Goal: Task Accomplishment & Management: Manage account settings

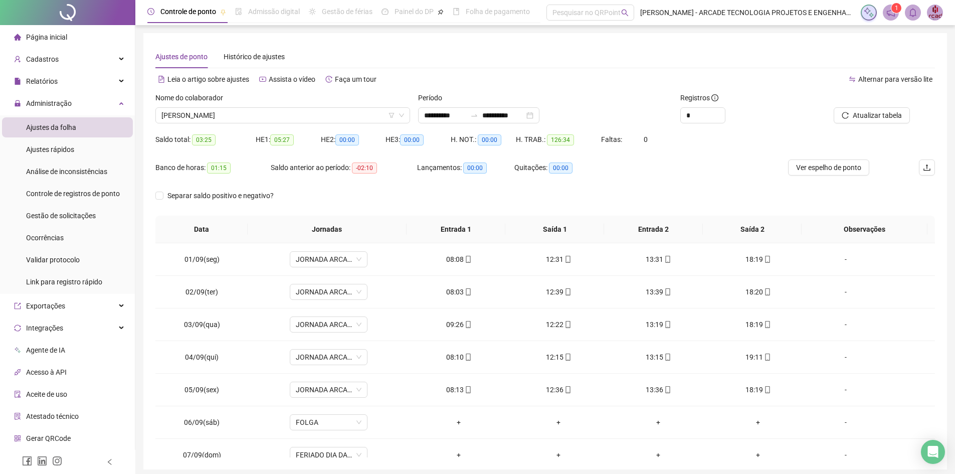
click at [66, 32] on div "Página inicial" at bounding box center [40, 37] width 53 height 20
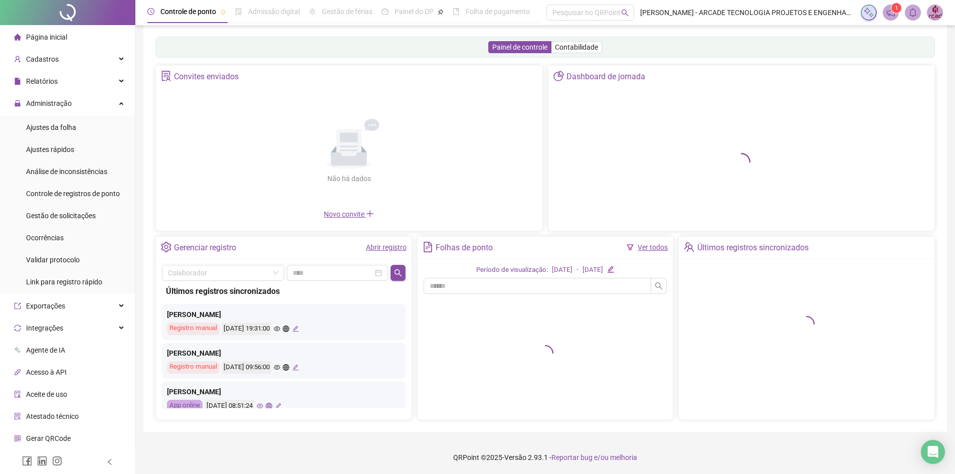
scroll to position [10, 0]
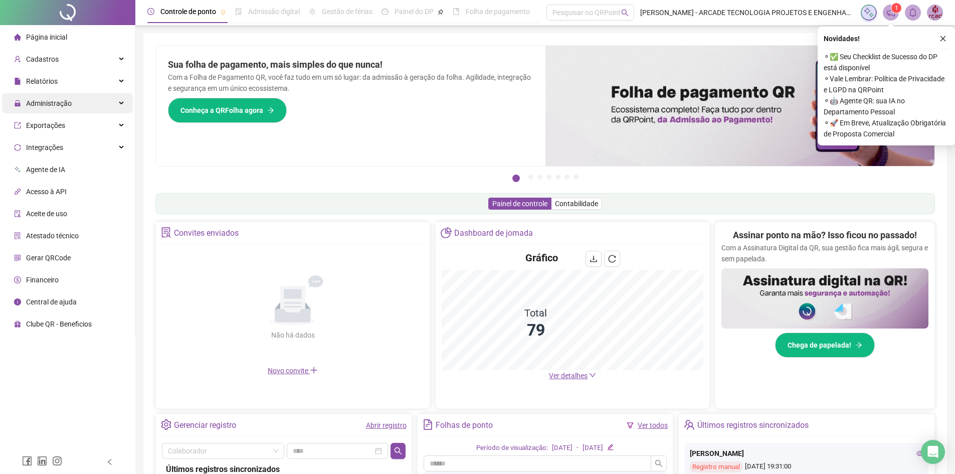
click at [85, 102] on div "Administração" at bounding box center [67, 103] width 131 height 20
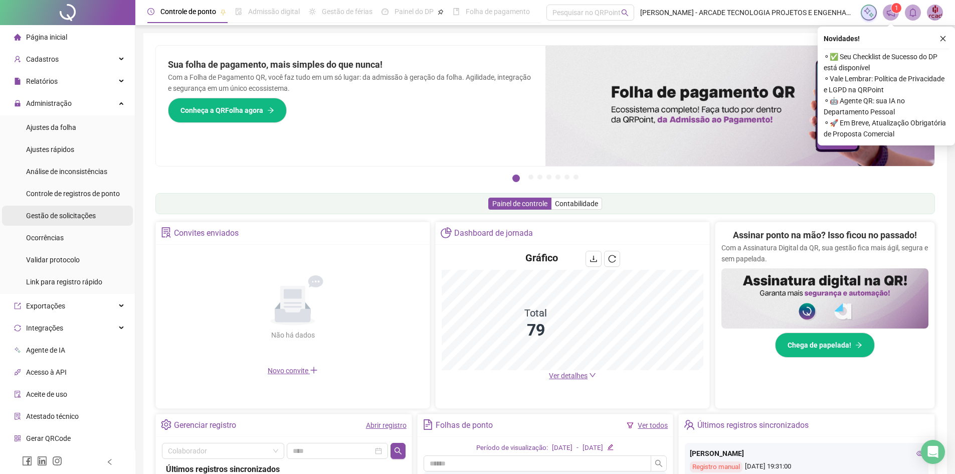
click at [88, 212] on span "Gestão de solicitações" at bounding box center [61, 216] width 70 height 8
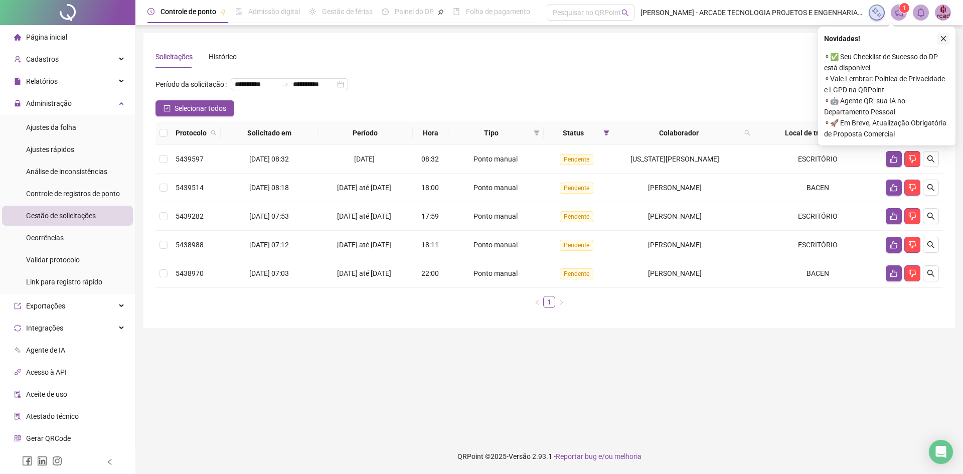
click at [943, 40] on icon "close" at bounding box center [943, 38] width 7 height 7
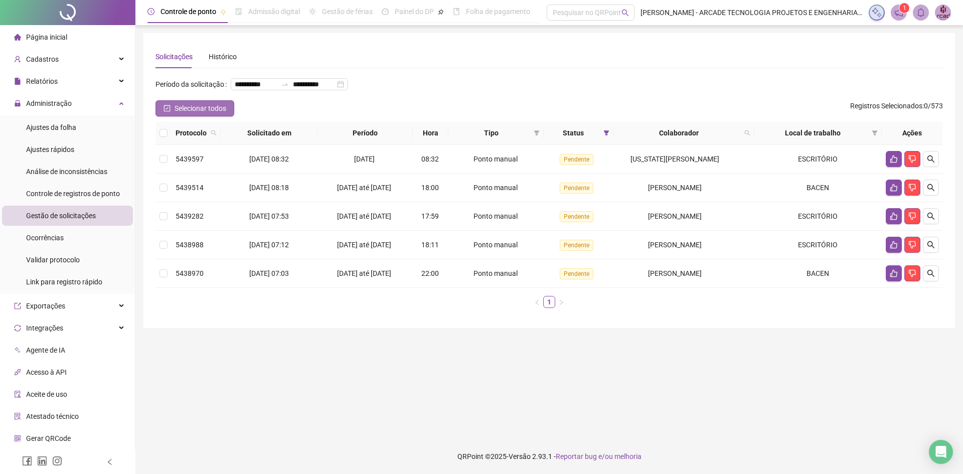
click at [185, 114] on span "Selecionar todos" at bounding box center [201, 108] width 52 height 11
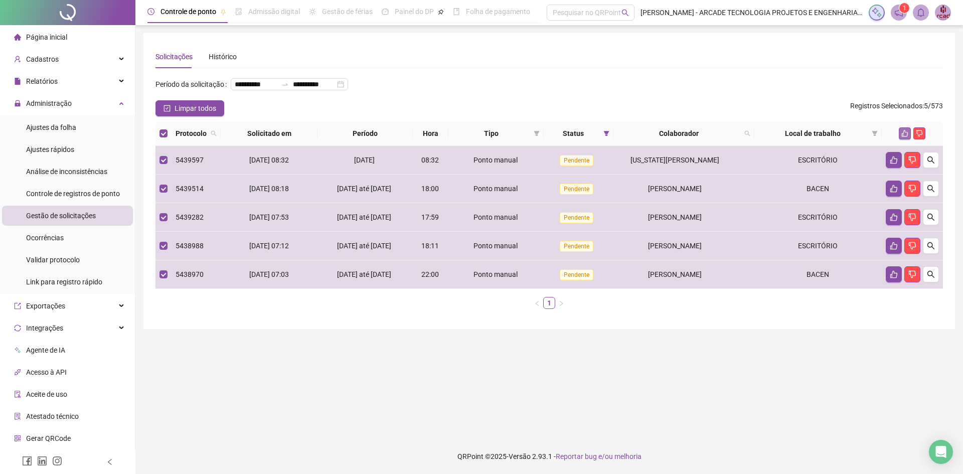
click at [907, 137] on icon "like" at bounding box center [904, 133] width 7 height 7
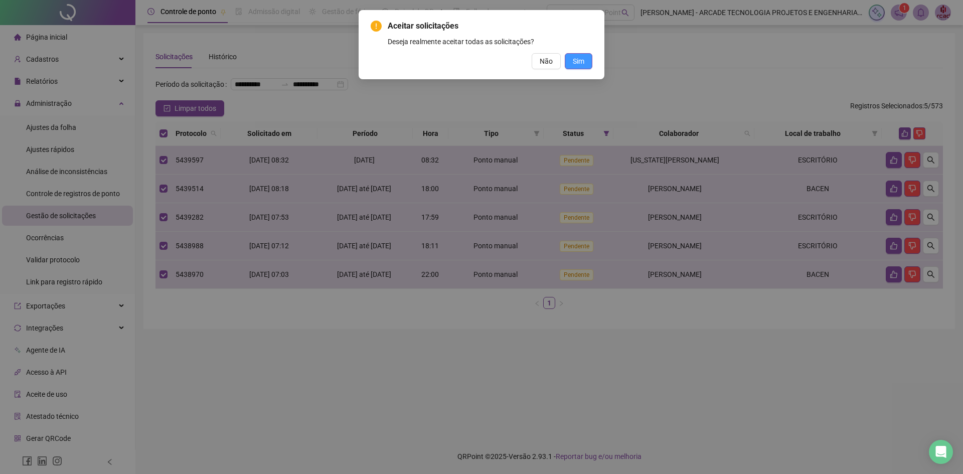
click at [576, 64] on span "Sim" at bounding box center [579, 61] width 12 height 11
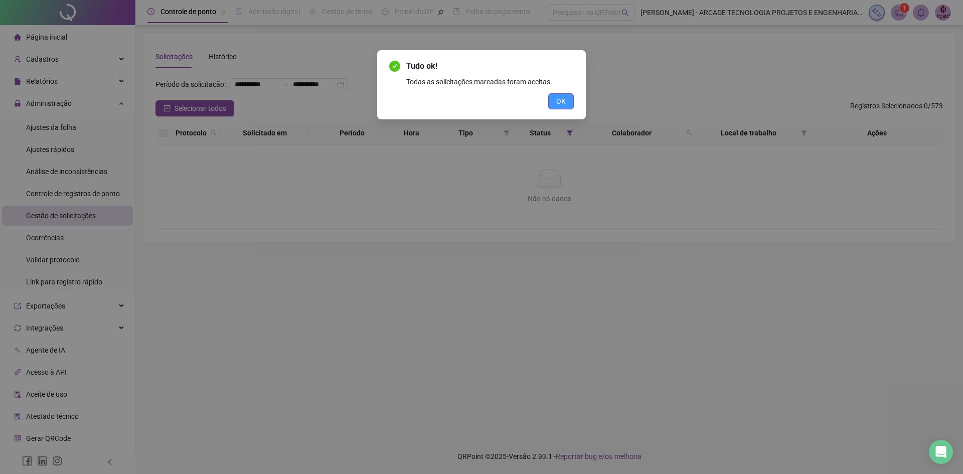
click at [564, 104] on span "OK" at bounding box center [561, 101] width 10 height 11
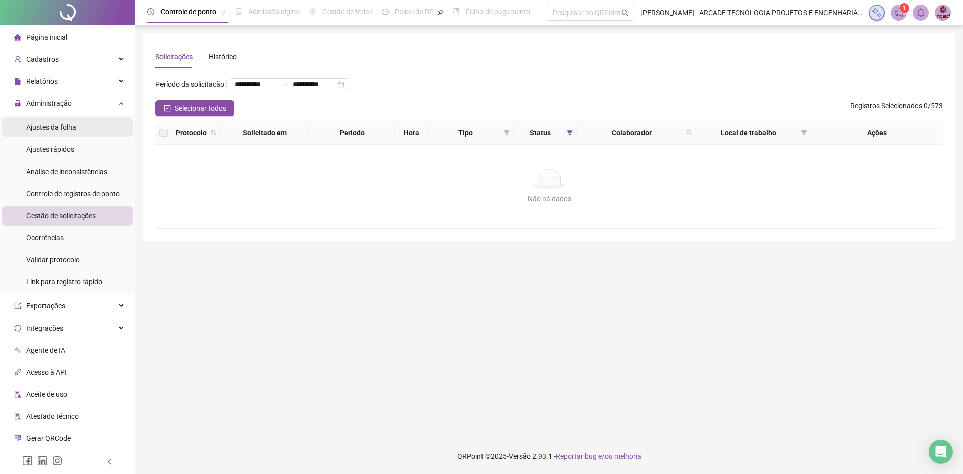
click at [66, 128] on span "Ajustes da folha" at bounding box center [51, 127] width 50 height 8
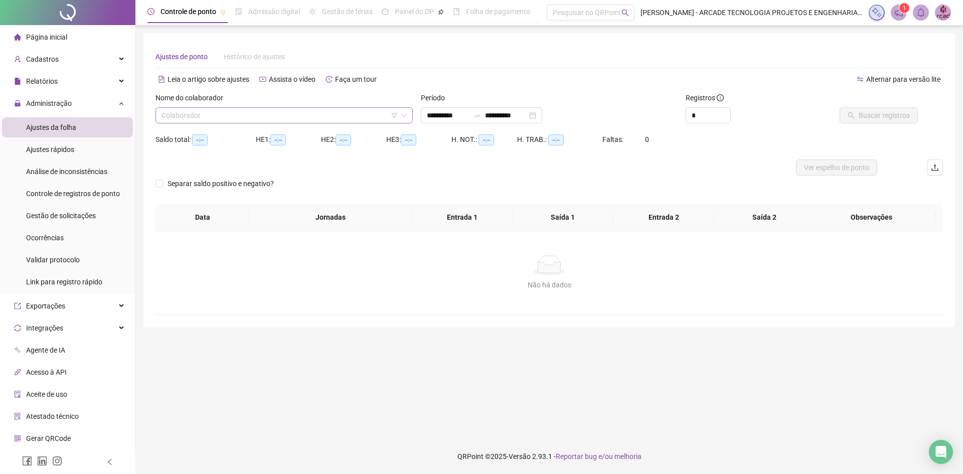
type input "**********"
click at [302, 120] on input "search" at bounding box center [279, 115] width 236 height 15
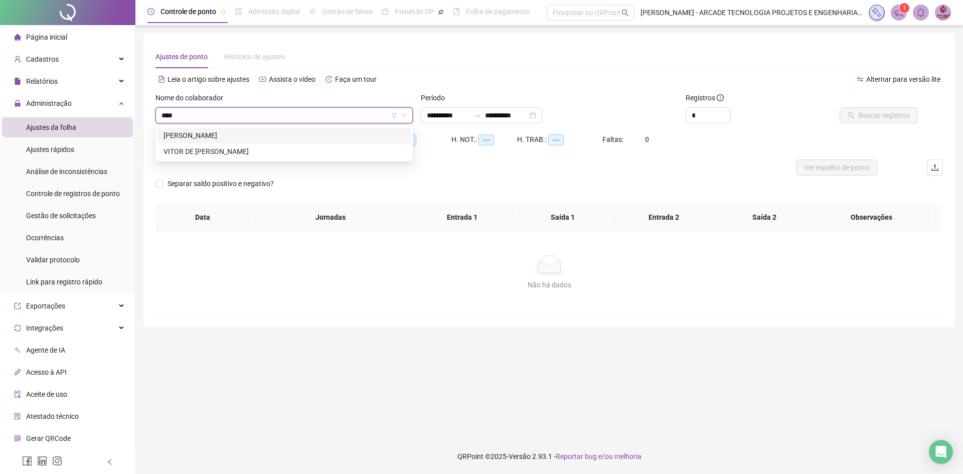
type input "*****"
click at [301, 154] on div "VITOR DE [PERSON_NAME]" at bounding box center [284, 151] width 241 height 11
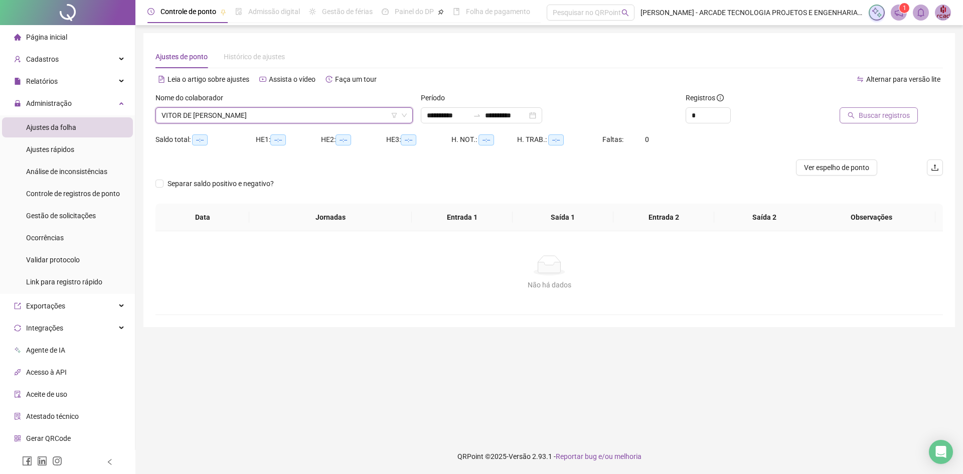
click at [901, 114] on span "Buscar registros" at bounding box center [884, 115] width 51 height 11
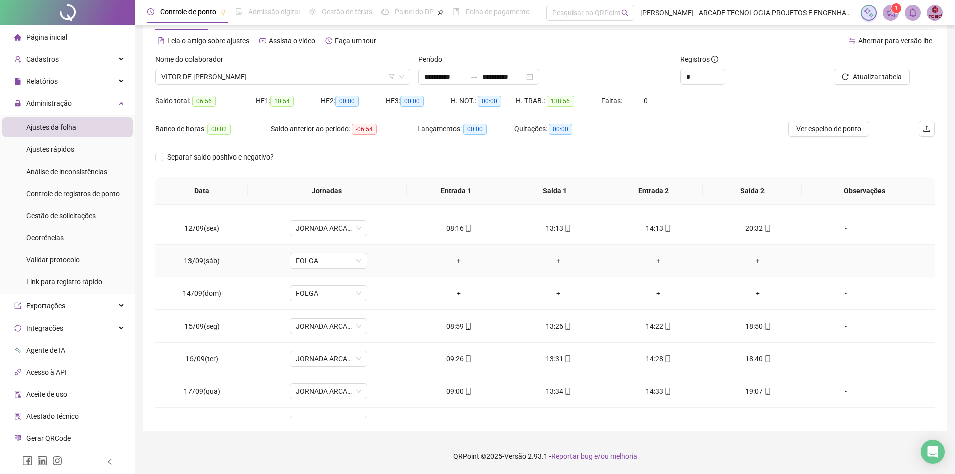
scroll to position [470, 0]
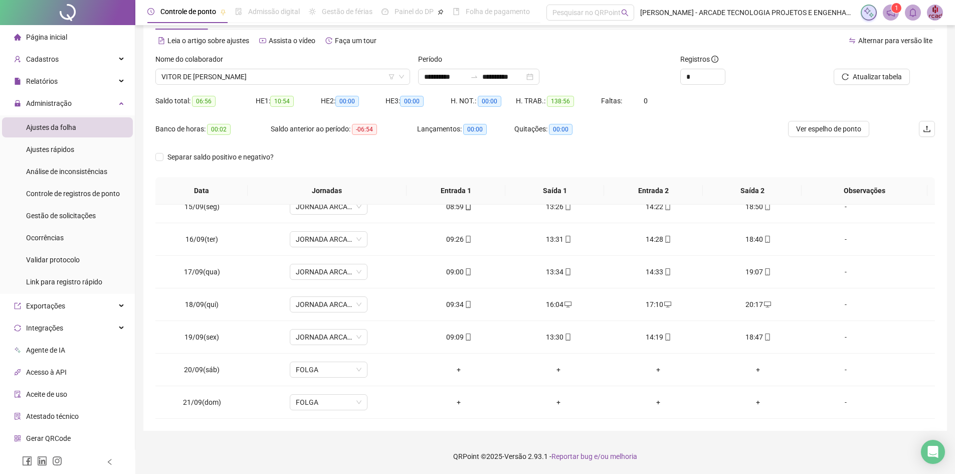
click at [69, 42] on li "Página inicial" at bounding box center [67, 37] width 131 height 20
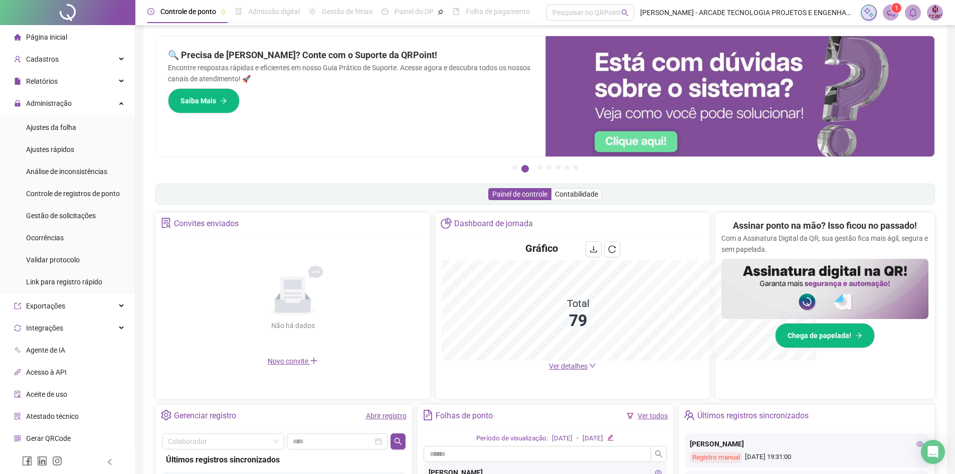
scroll to position [39, 0]
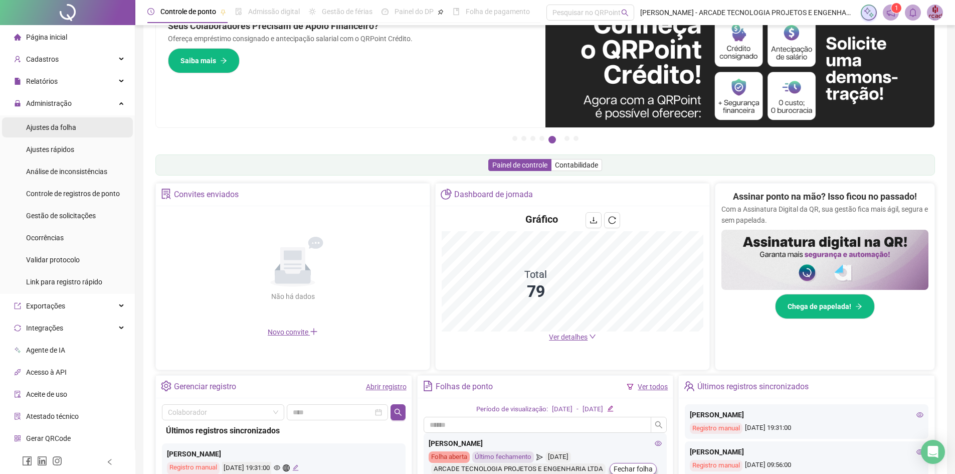
click at [71, 126] on span "Ajustes da folha" at bounding box center [51, 127] width 50 height 8
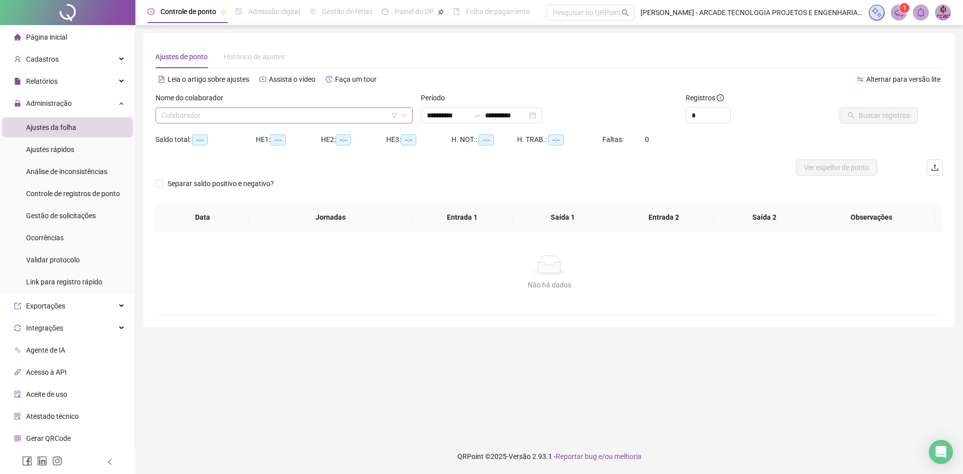
type input "**********"
click at [301, 111] on input "search" at bounding box center [279, 115] width 236 height 15
type input "*****"
click at [274, 138] on div "HELANNE [PERSON_NAME]" at bounding box center [284, 135] width 241 height 11
click at [879, 118] on span "Buscar registros" at bounding box center [884, 115] width 51 height 11
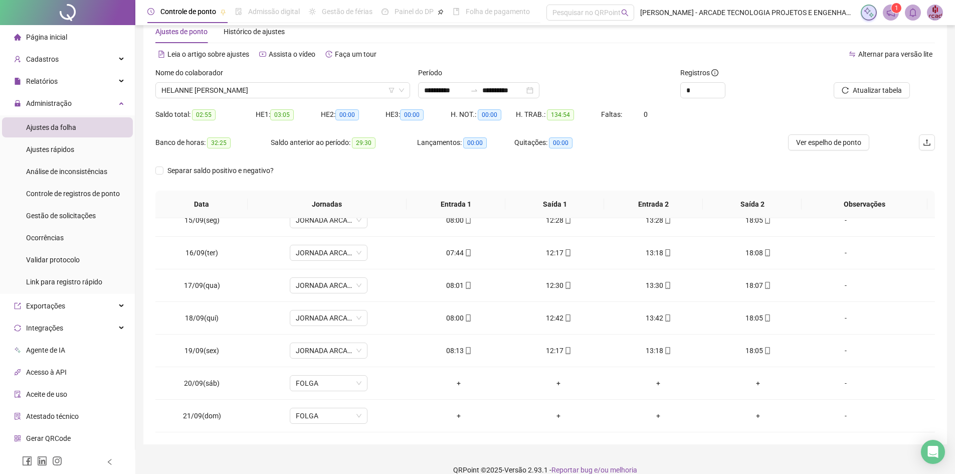
scroll to position [39, 0]
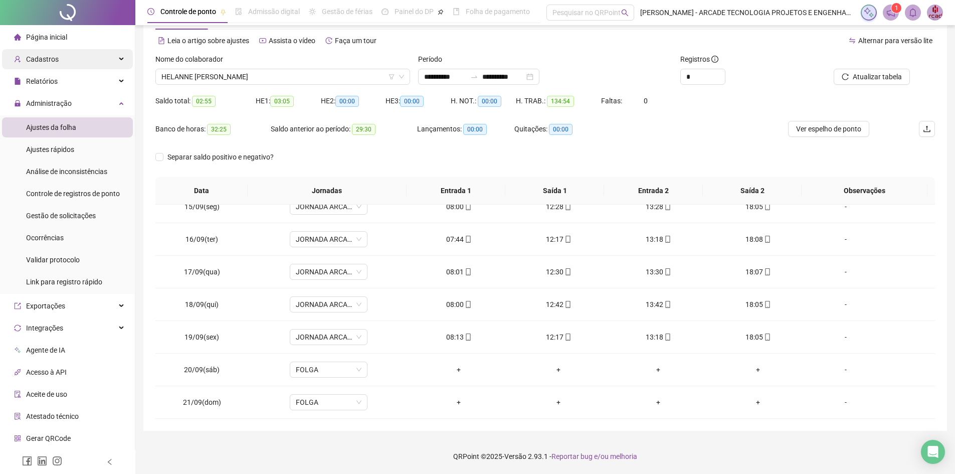
click at [49, 58] on span "Cadastros" at bounding box center [42, 59] width 33 height 8
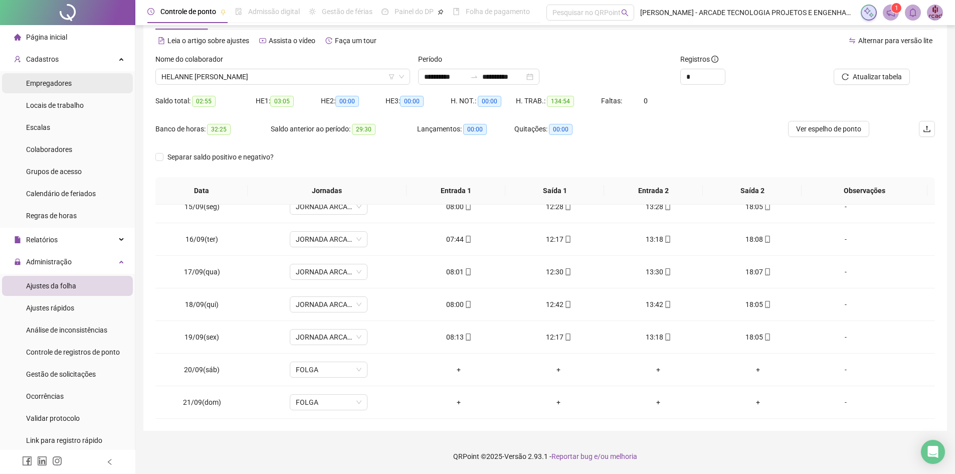
click at [79, 92] on li "Empregadores" at bounding box center [67, 83] width 131 height 20
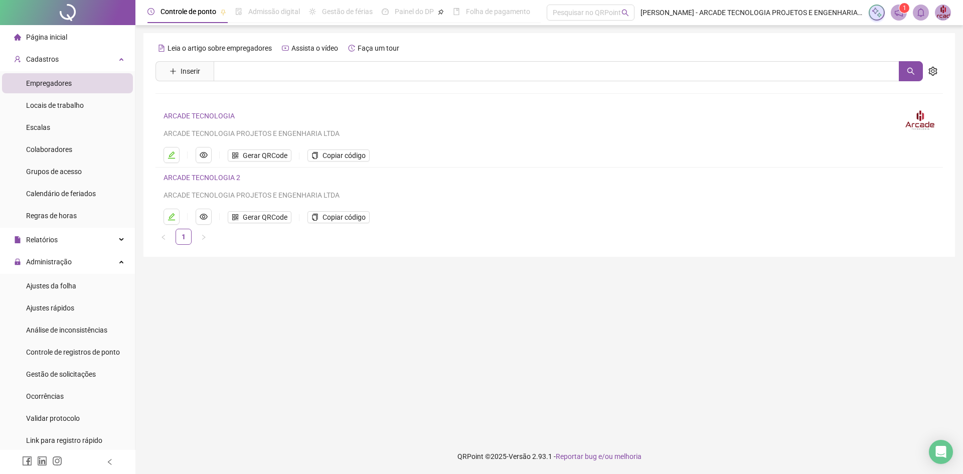
click at [208, 117] on link "ARCADE TECNOLOGIA" at bounding box center [199, 116] width 71 height 8
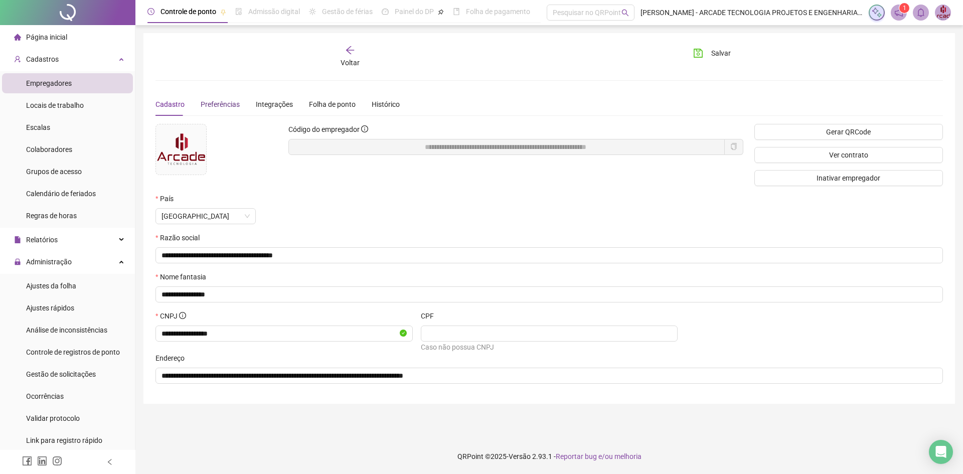
click at [209, 100] on span "Preferências" at bounding box center [220, 104] width 39 height 8
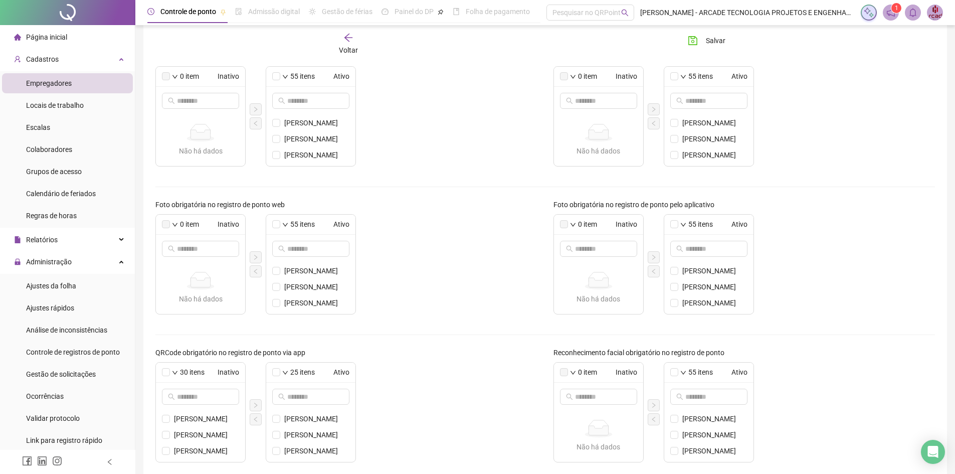
scroll to position [234, 0]
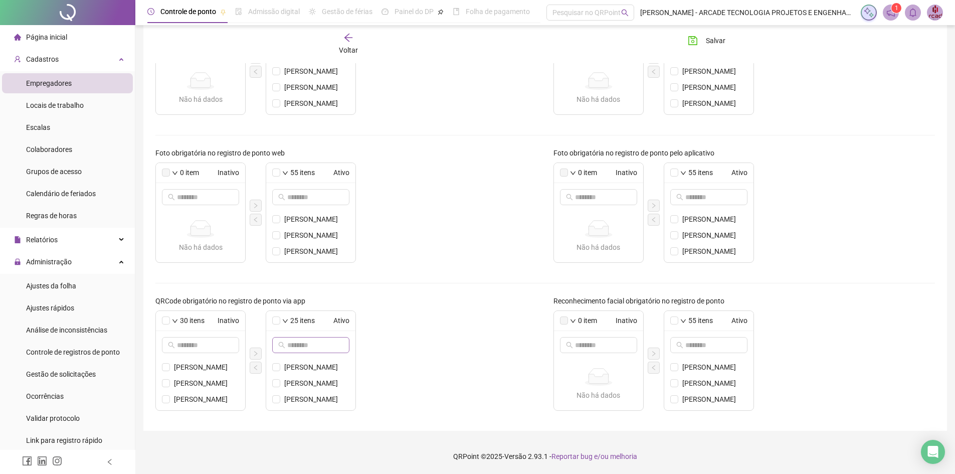
click at [277, 346] on span at bounding box center [310, 345] width 77 height 16
type input "****"
click at [303, 384] on span "[PERSON_NAME]" at bounding box center [316, 383] width 65 height 11
click at [261, 368] on button "button" at bounding box center [256, 368] width 12 height 12
click at [724, 36] on span "Salvar" at bounding box center [716, 40] width 20 height 11
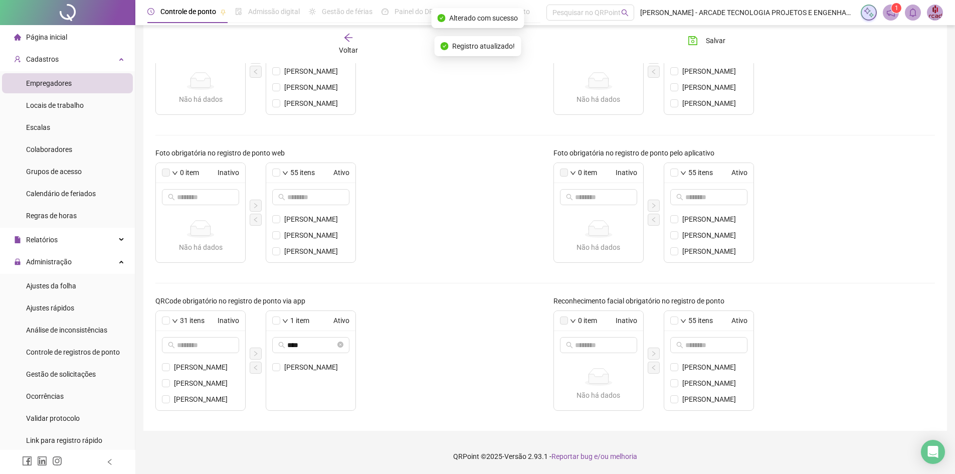
click at [352, 37] on icon "arrow-left" at bounding box center [349, 38] width 10 height 10
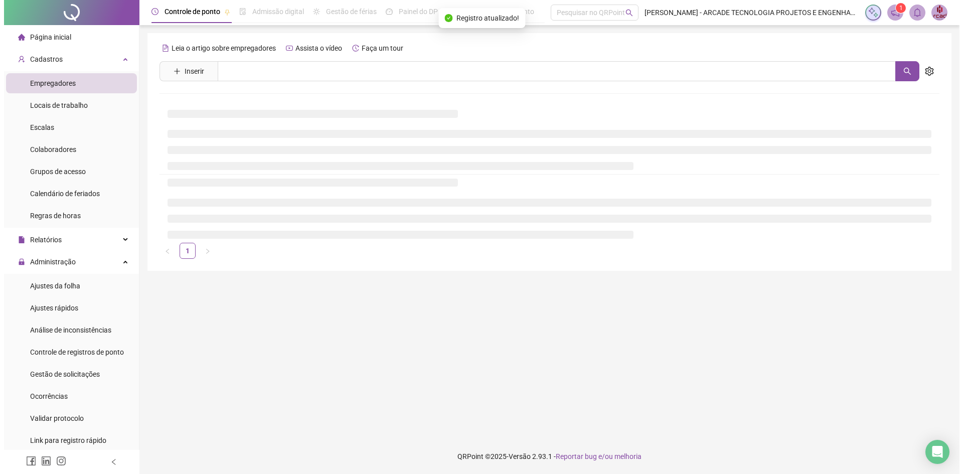
scroll to position [0, 0]
